Goal: Navigation & Orientation: Find specific page/section

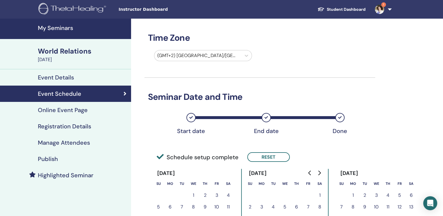
click at [335, 11] on link "Student Dashboard" at bounding box center [341, 9] width 57 height 11
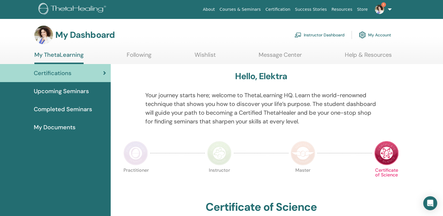
click at [324, 35] on link "Instructor Dashboard" at bounding box center [319, 35] width 50 height 13
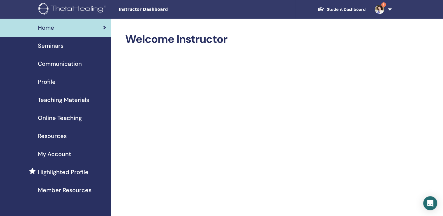
click at [55, 44] on span "Seminars" at bounding box center [51, 45] width 26 height 9
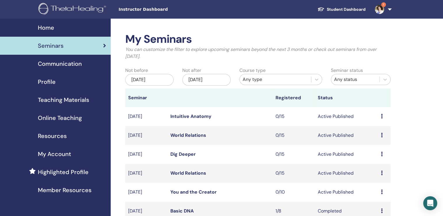
scroll to position [97, 0]
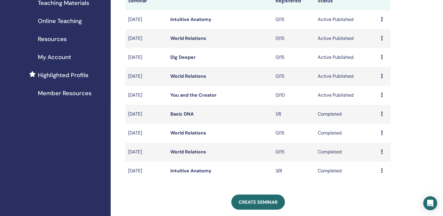
click at [381, 20] on icon at bounding box center [382, 19] width 2 height 5
click at [372, 23] on link "Preview" at bounding box center [374, 25] width 17 height 6
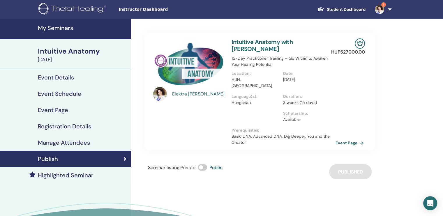
click at [347, 139] on link "Event Page" at bounding box center [350, 143] width 31 height 9
